Goal: Task Accomplishment & Management: Complete application form

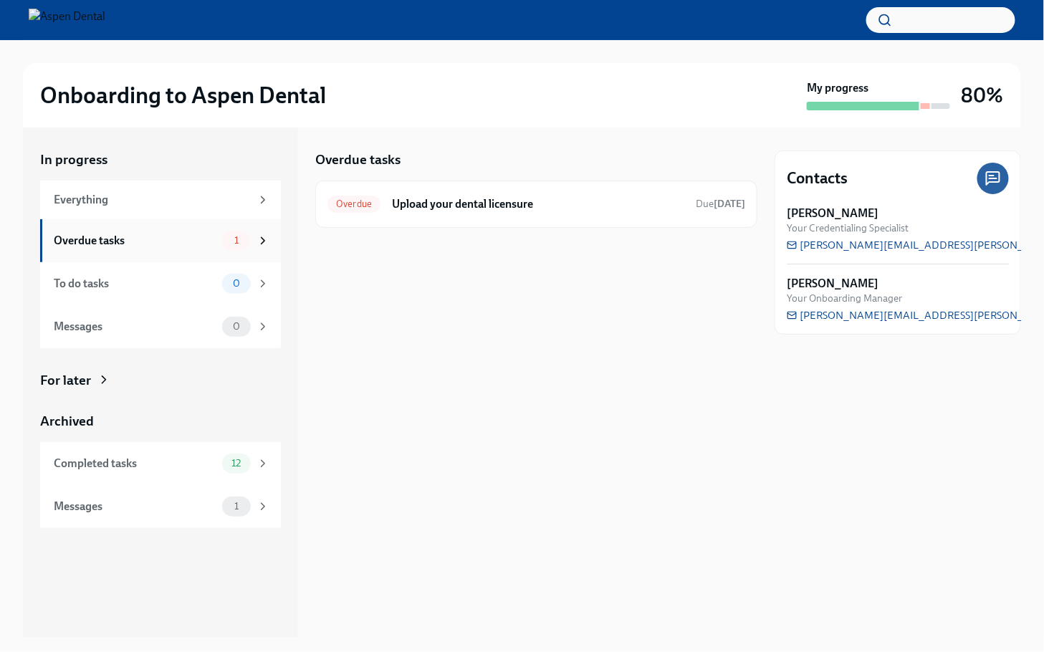
click at [202, 238] on div "Overdue tasks" at bounding box center [135, 241] width 163 height 16
click at [142, 199] on div "Everything" at bounding box center [152, 200] width 197 height 16
click at [203, 463] on div "Completed tasks" at bounding box center [135, 464] width 163 height 16
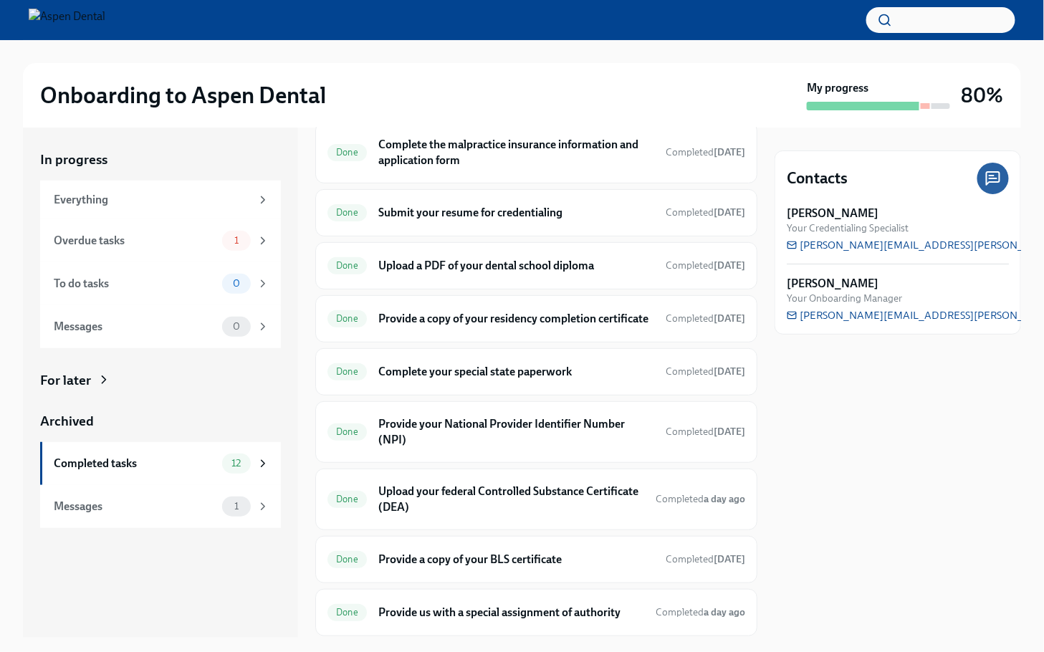
scroll to position [110, 0]
click at [558, 328] on h6 "Provide a copy of your residency completion certificate" at bounding box center [516, 320] width 276 height 16
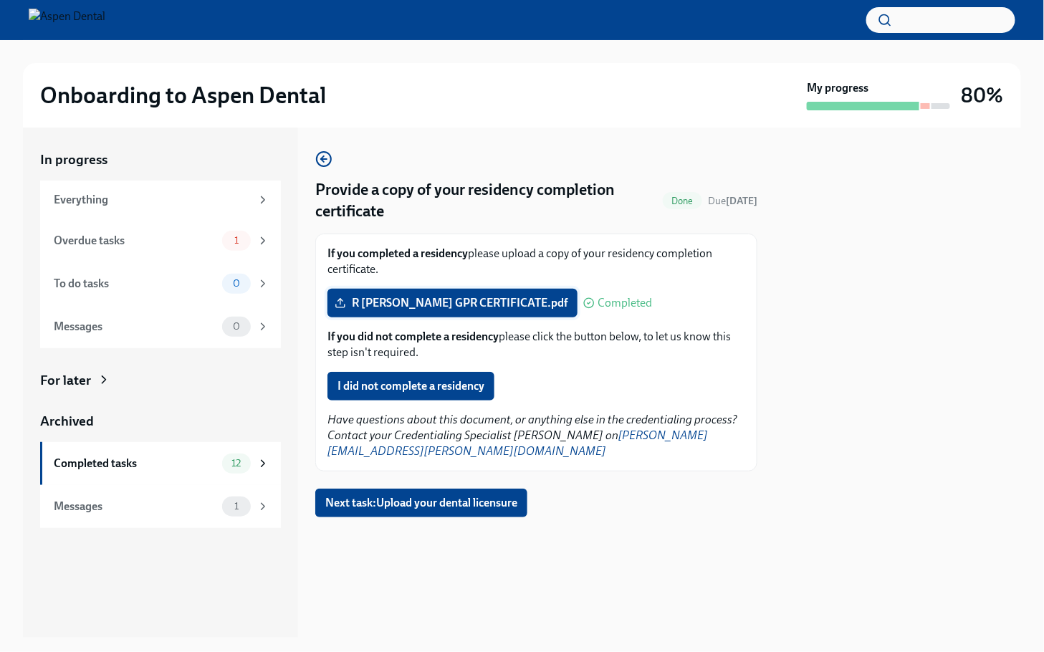
click at [482, 302] on span "R [PERSON_NAME] GPR CERTIFICATE.pdf" at bounding box center [452, 303] width 230 height 14
click at [0, 0] on input "R [PERSON_NAME] GPR CERTIFICATE.pdf" at bounding box center [0, 0] width 0 height 0
click at [442, 303] on span "R [PERSON_NAME] GPR CERTIFICATE.pdf" at bounding box center [452, 303] width 230 height 14
click at [0, 0] on input "R [PERSON_NAME] GPR CERTIFICATE.pdf" at bounding box center [0, 0] width 0 height 0
click at [126, 201] on div "Everything" at bounding box center [152, 200] width 197 height 16
